Goal: Find specific page/section: Find specific page/section

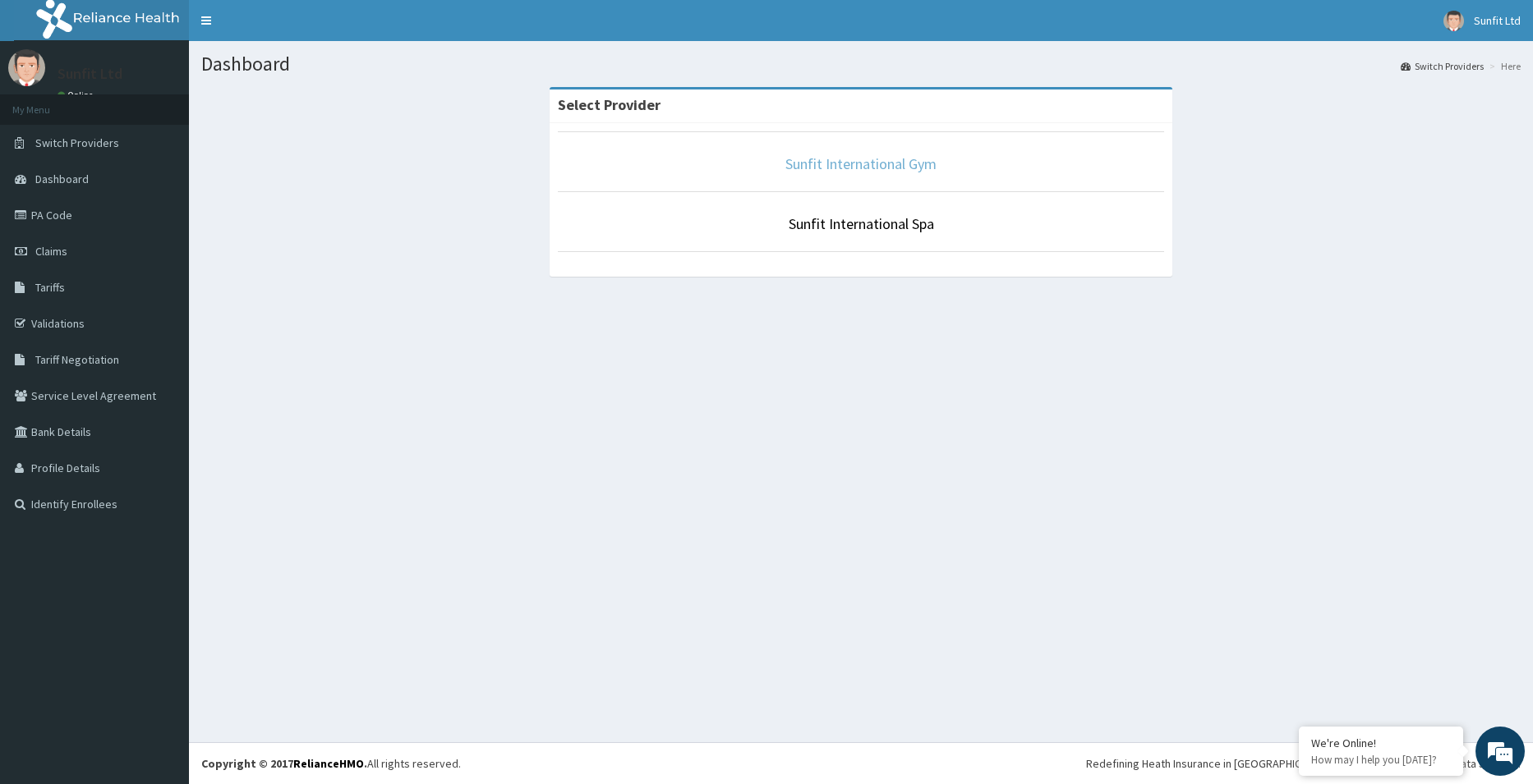
click at [860, 166] on link "Sunfit International Gym" at bounding box center [861, 163] width 151 height 18
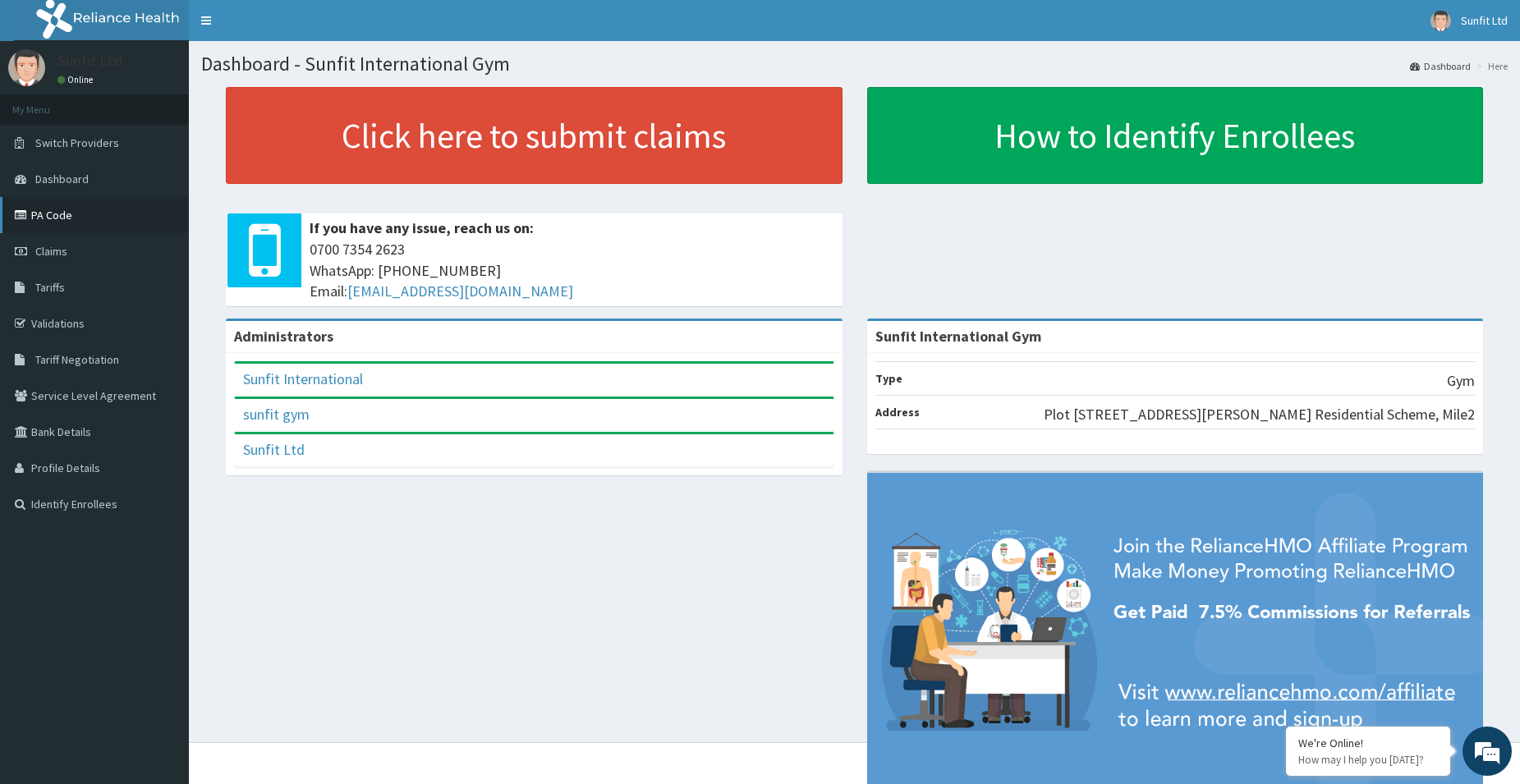
click at [142, 210] on link "PA Code" at bounding box center [94, 214] width 189 height 36
